Goal: Task Accomplishment & Management: Use online tool/utility

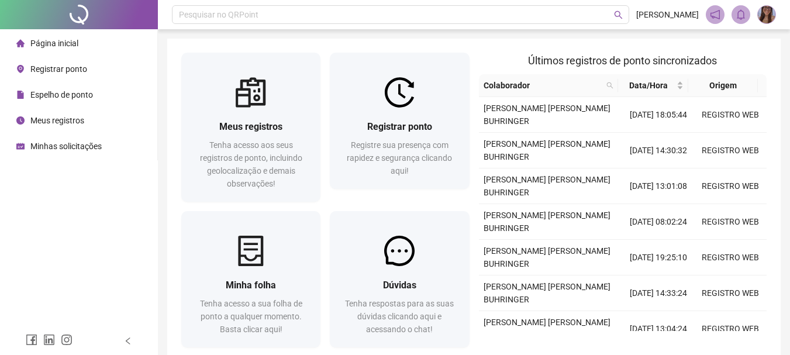
click at [767, 13] on img at bounding box center [767, 15] width 18 height 18
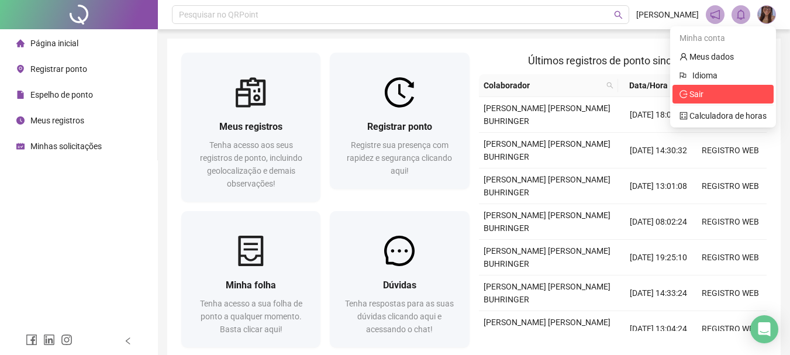
click at [713, 98] on span "Sair" at bounding box center [722, 94] width 87 height 13
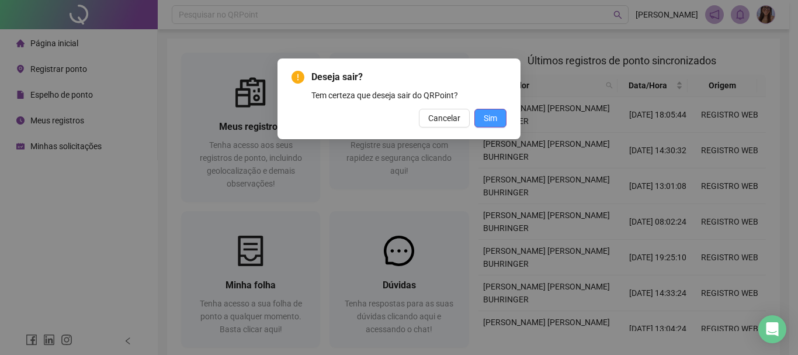
click at [496, 115] on span "Sim" at bounding box center [490, 118] width 13 height 13
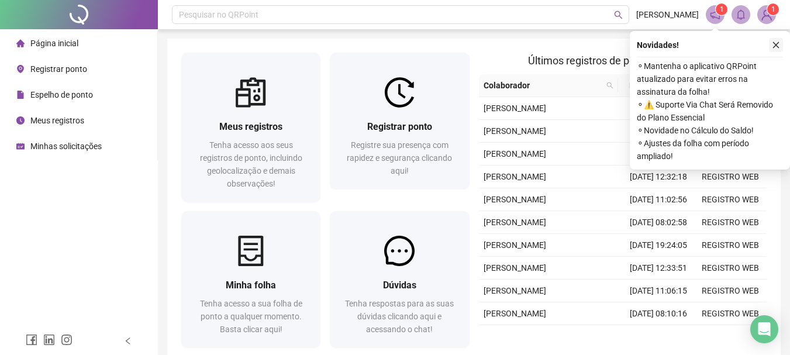
click at [773, 40] on button "button" at bounding box center [776, 45] width 14 height 14
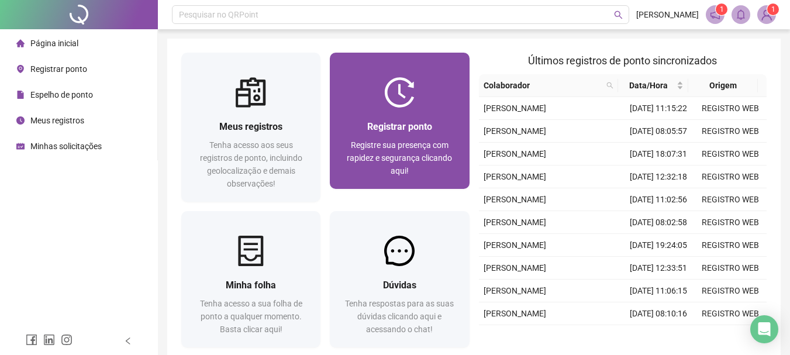
click at [426, 99] on div at bounding box center [399, 92] width 139 height 30
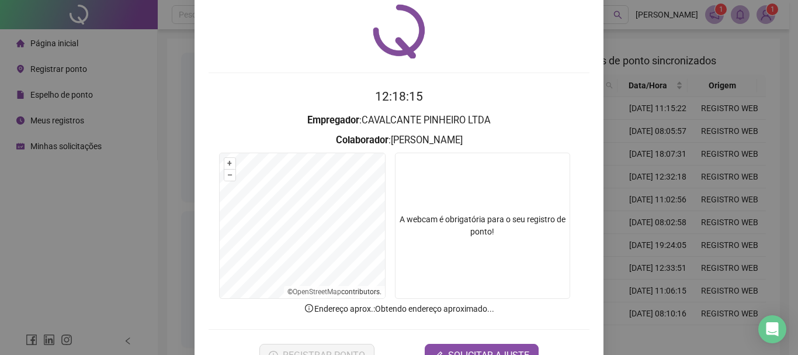
scroll to position [76, 0]
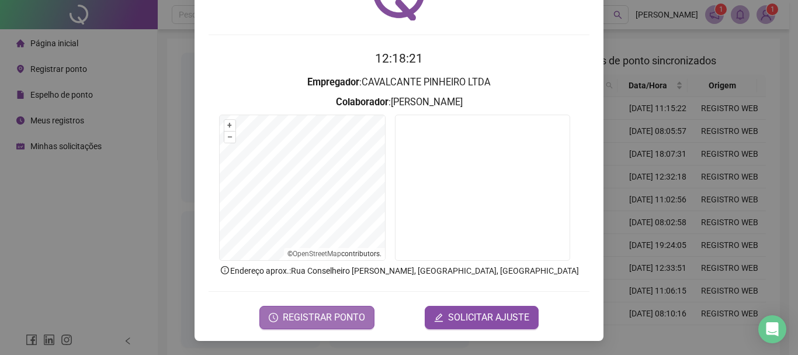
click at [343, 312] on span "REGISTRAR PONTO" at bounding box center [324, 317] width 82 height 14
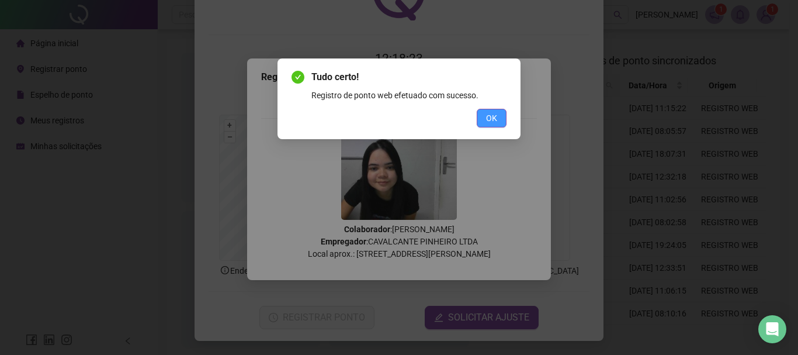
click at [486, 122] on span "OK" at bounding box center [491, 118] width 11 height 13
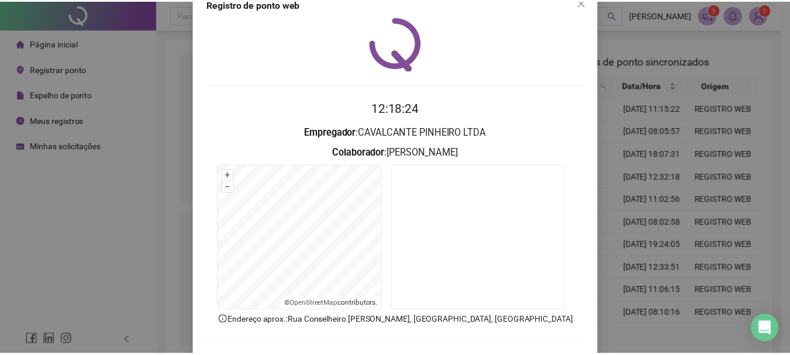
scroll to position [0, 0]
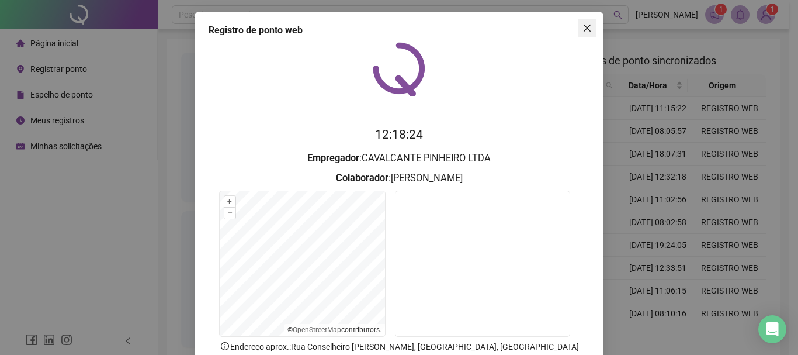
drag, startPoint x: 585, startPoint y: 24, endPoint x: 468, endPoint y: 8, distance: 118.5
click at [585, 24] on icon "close" at bounding box center [587, 27] width 9 height 9
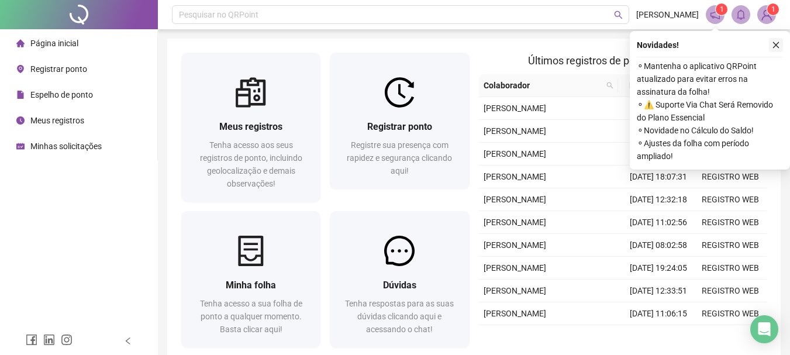
click at [772, 43] on icon "close" at bounding box center [776, 45] width 8 height 8
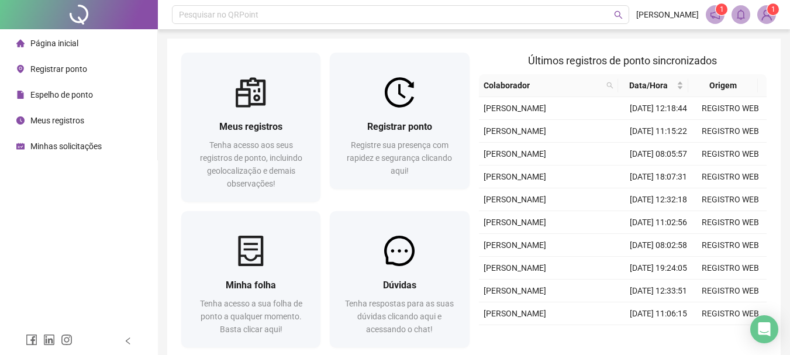
click at [766, 13] on img at bounding box center [767, 15] width 18 height 18
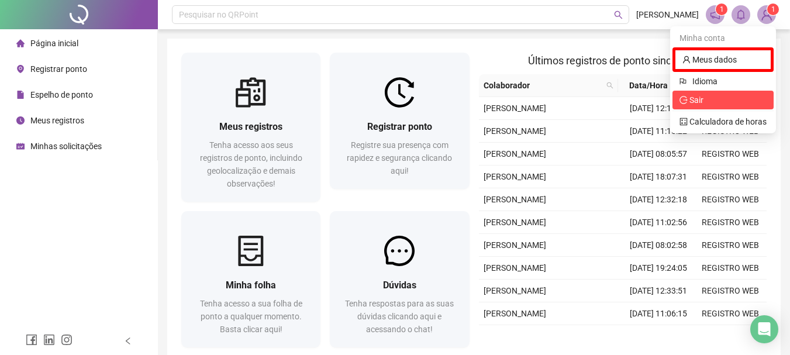
click at [715, 102] on span "Sair" at bounding box center [722, 100] width 87 height 13
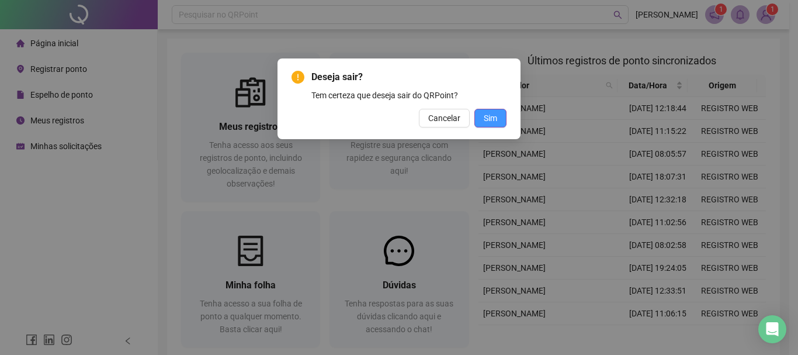
click at [496, 114] on span "Sim" at bounding box center [490, 118] width 13 height 13
